Goal: Check status: Check status

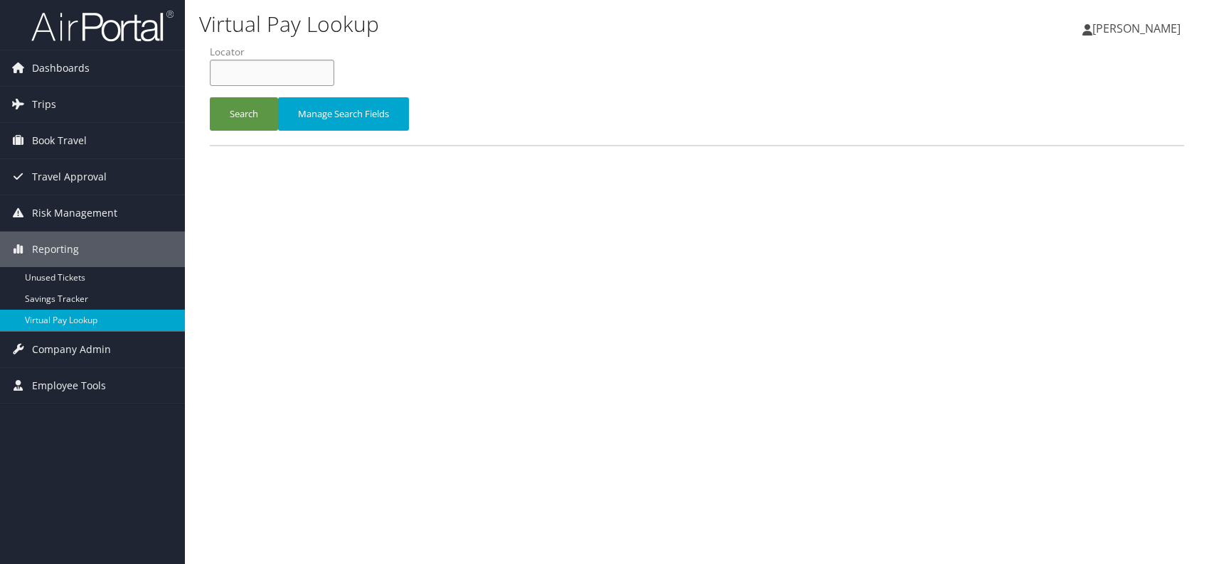
paste input "UAKGZH"
click at [239, 71] on input "UAKGZH" at bounding box center [272, 73] width 124 height 26
type input "UAKGZH"
click at [246, 116] on button "Search" at bounding box center [244, 113] width 68 height 33
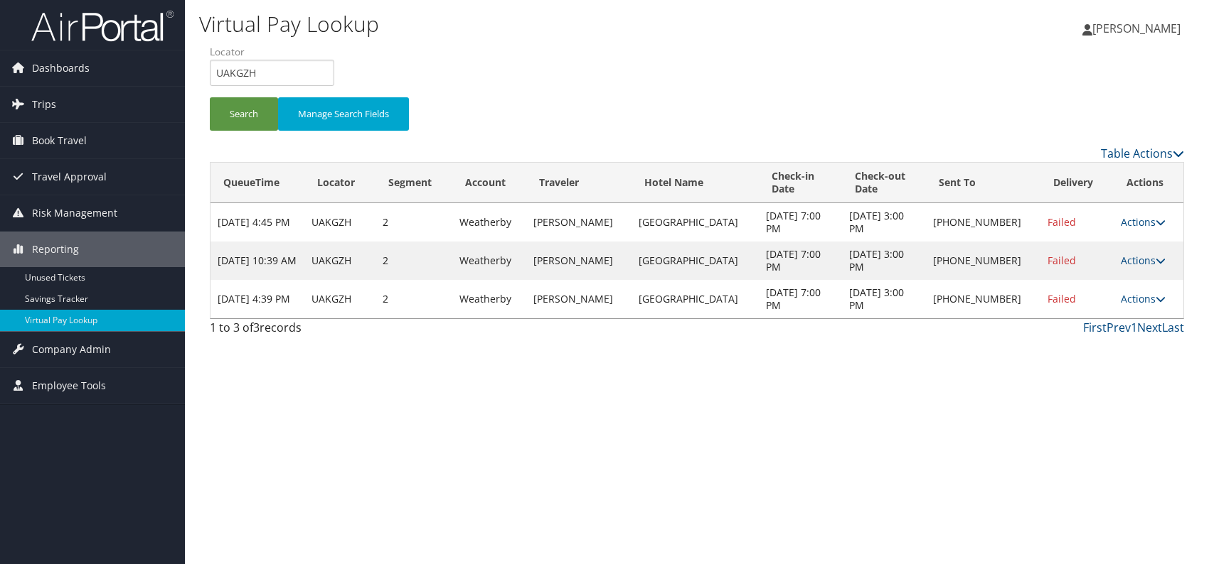
click at [1141, 305] on td "Actions Resend Logs Delivery Information View Itinerary" at bounding box center [1148, 299] width 70 height 38
click at [1132, 296] on link "Actions" at bounding box center [1142, 299] width 45 height 14
click at [1080, 342] on link "Logs" at bounding box center [1098, 343] width 122 height 24
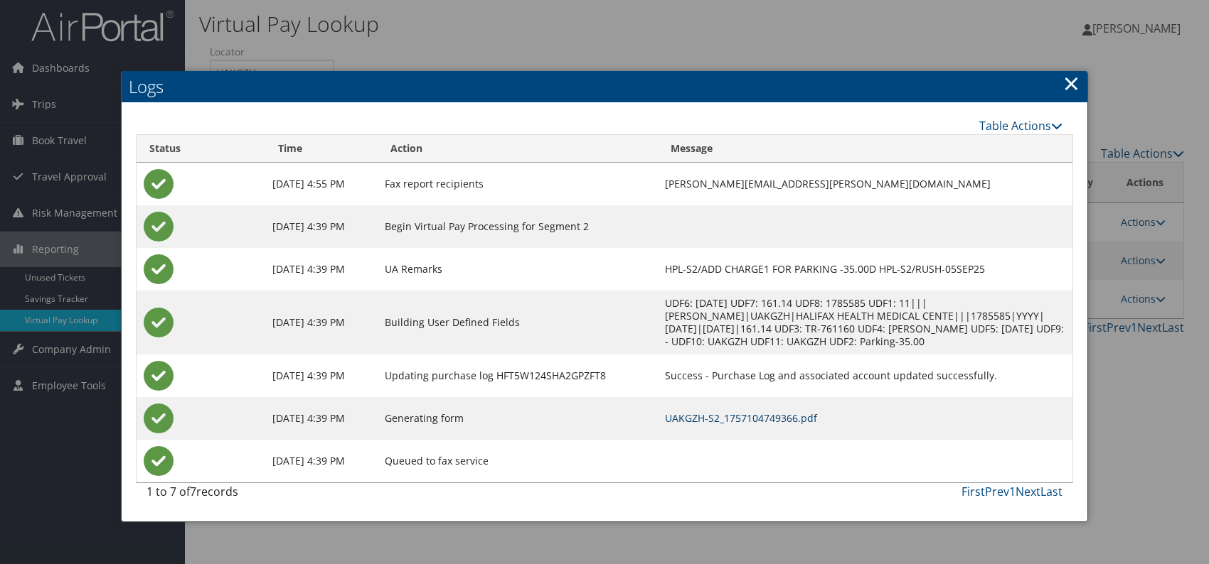
click at [771, 419] on link "UAKGZH-S2_1757104749366.pdf" at bounding box center [741, 419] width 152 height 14
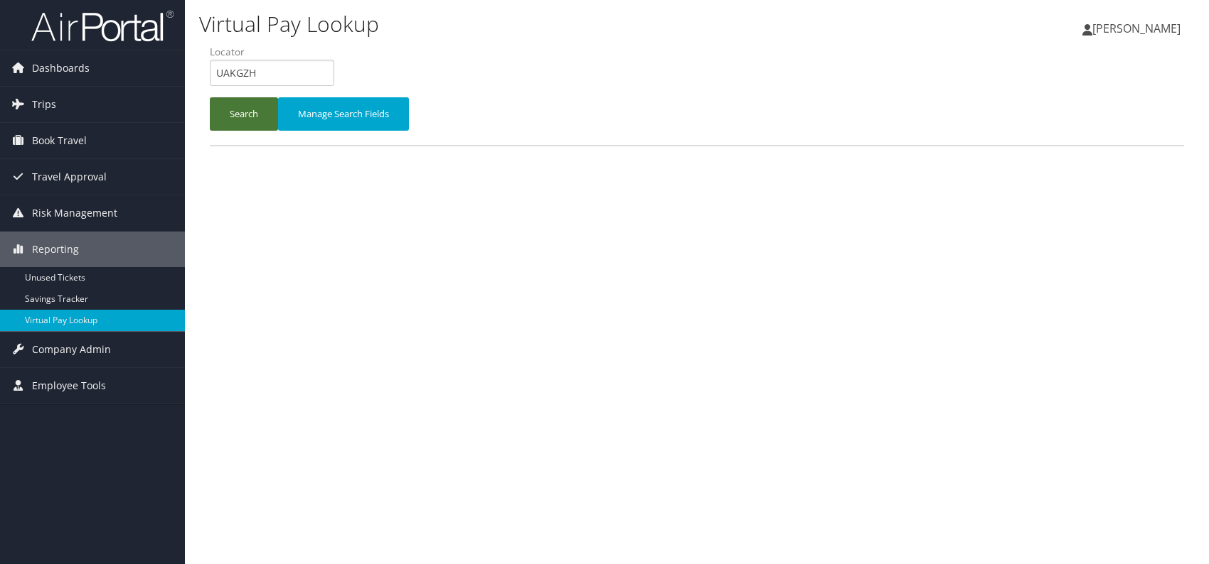
click at [219, 107] on button "Search" at bounding box center [244, 113] width 68 height 33
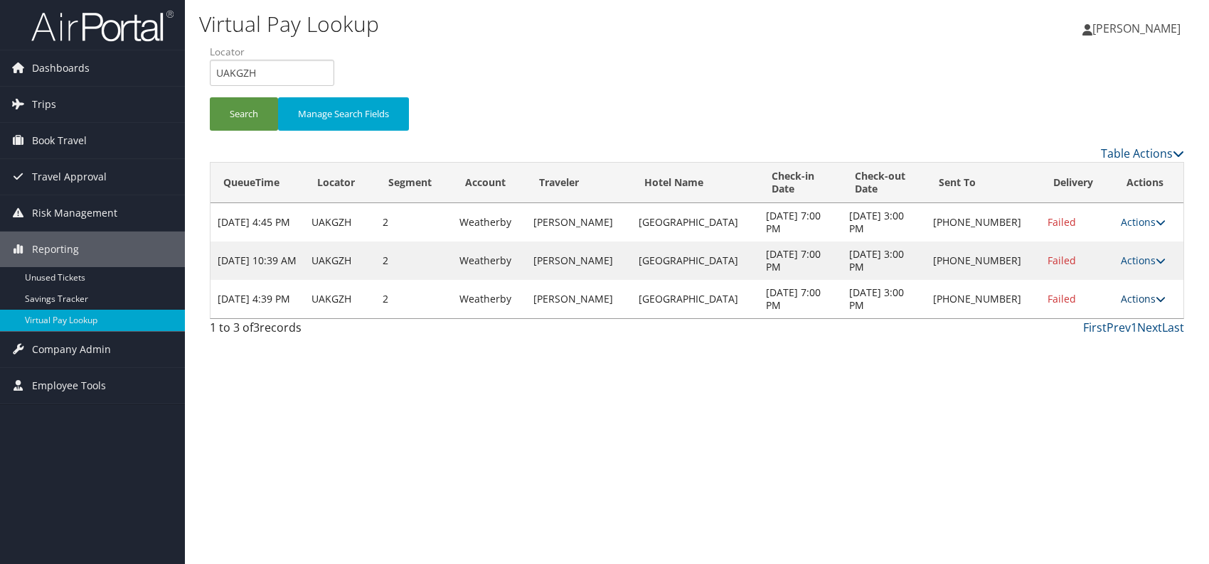
click at [1147, 298] on link "Actions" at bounding box center [1142, 299] width 45 height 14
click at [1088, 365] on link "Delivery Information" at bounding box center [1098, 367] width 122 height 24
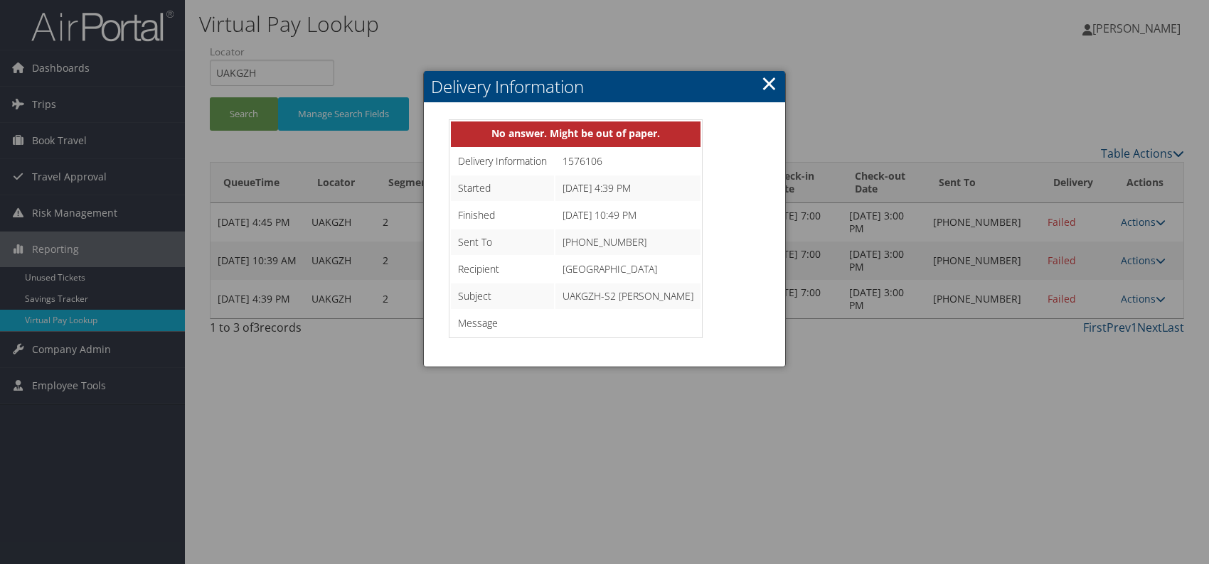
drag, startPoint x: 771, startPoint y: 78, endPoint x: 781, endPoint y: 87, distance: 13.6
click at [773, 78] on link "×" at bounding box center [769, 83] width 16 height 28
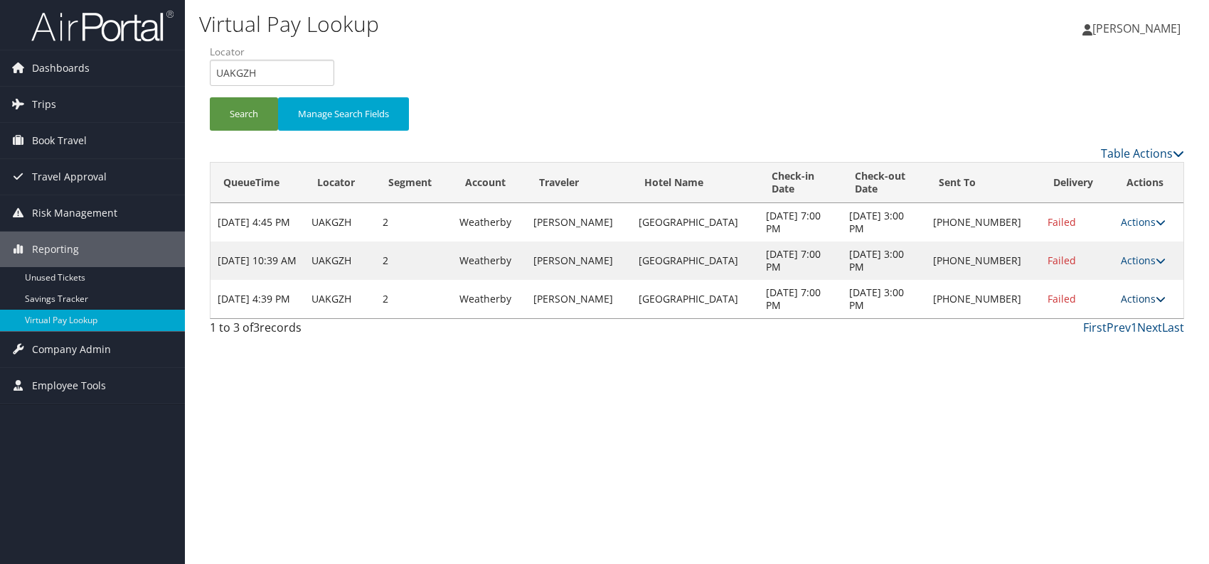
click at [1150, 293] on link "Actions" at bounding box center [1142, 299] width 45 height 14
click at [894, 362] on div "Virtual Pay Lookup Romina Kwock Romina Kwock My Settings Travel Agency Contacts…" at bounding box center [697, 282] width 1024 height 564
drag, startPoint x: 1154, startPoint y: 304, endPoint x: 1144, endPoint y: 311, distance: 12.2
click at [1152, 304] on link "Actions" at bounding box center [1142, 299] width 45 height 14
click at [1095, 354] on link "Logs" at bounding box center [1098, 343] width 122 height 24
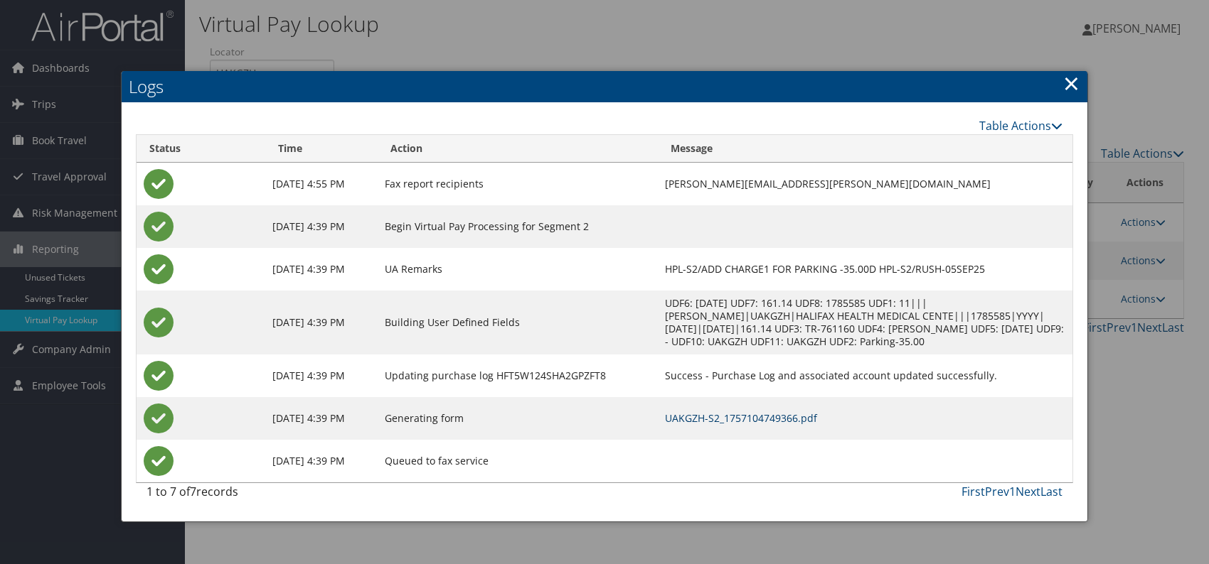
click at [792, 414] on link "UAKGZH-S2_1757104749366.pdf" at bounding box center [741, 419] width 152 height 14
